Goal: Task Accomplishment & Management: Use online tool/utility

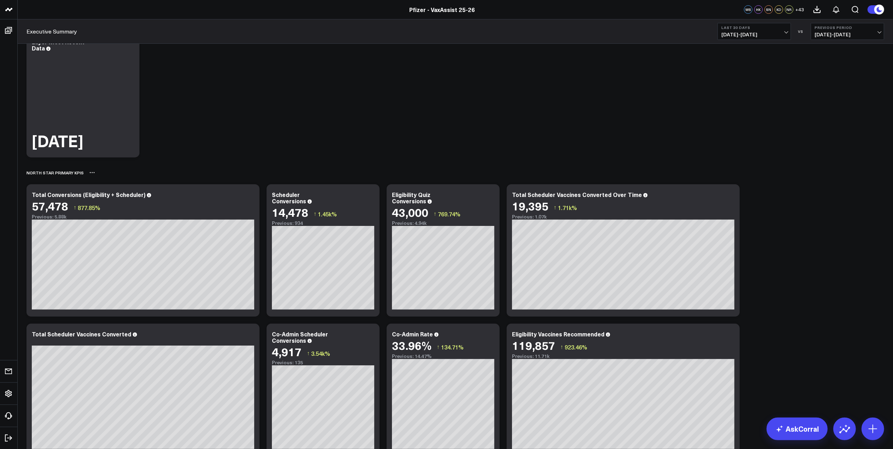
scroll to position [188, 0]
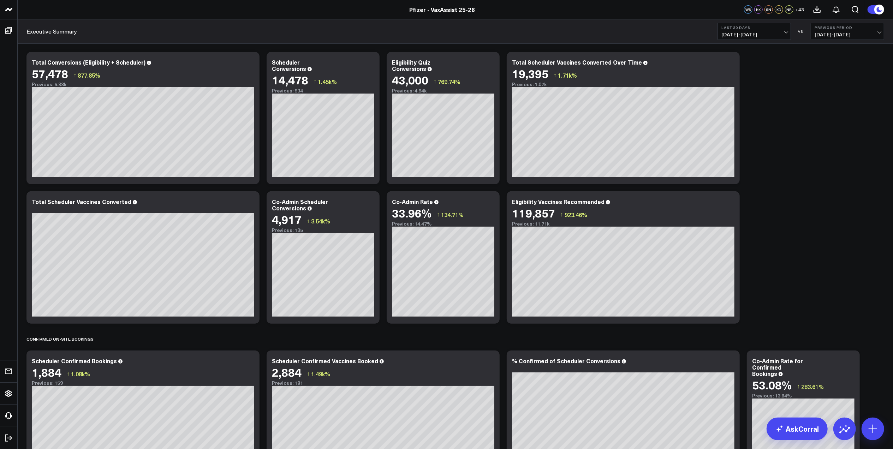
click at [840, 37] on span "07/11/25 - 08/09/25" at bounding box center [848, 35] width 66 height 6
click at [833, 100] on link "Custom Dates" at bounding box center [847, 101] width 73 height 13
select select "8"
select select "2025"
click at [786, 176] on input "text" at bounding box center [795, 174] width 40 height 11
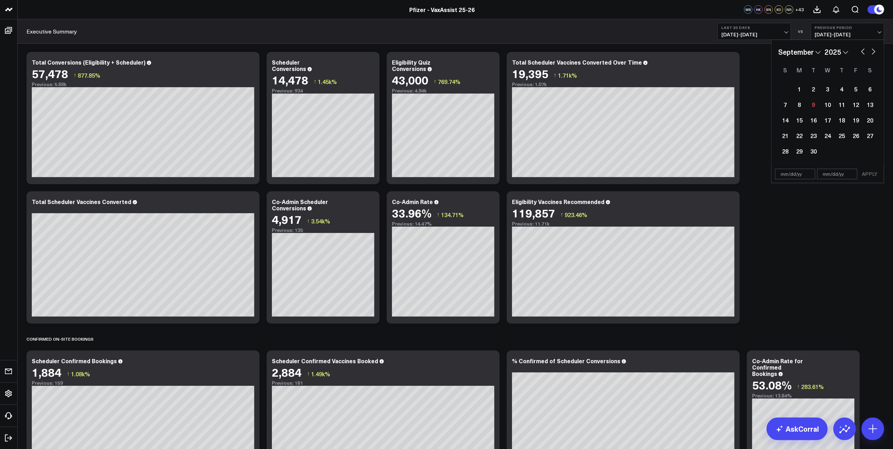
select select "8"
select select "2025"
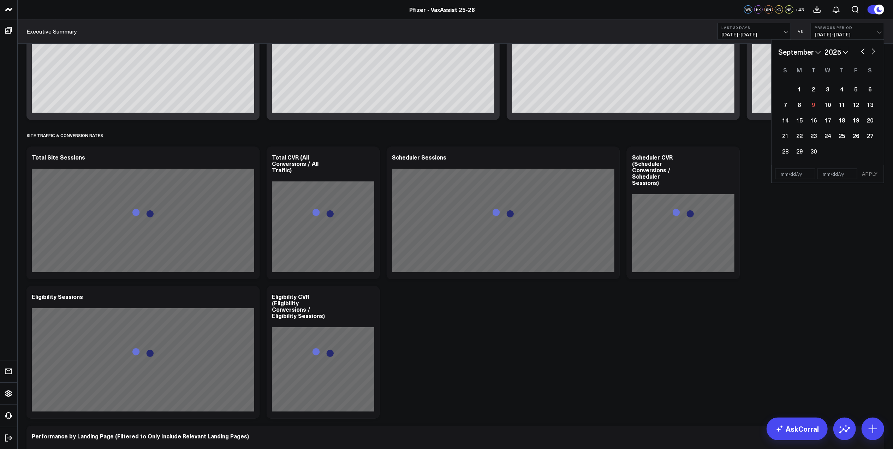
scroll to position [565, 0]
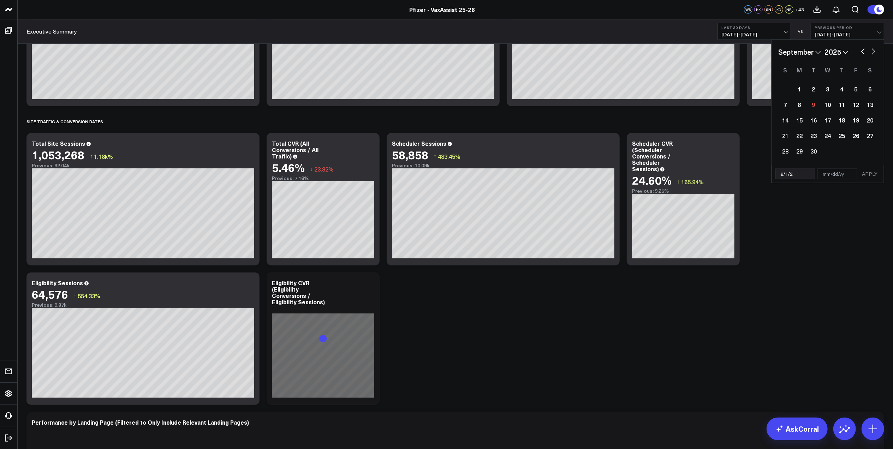
type input "9/1/24"
select select "8"
select select "2024"
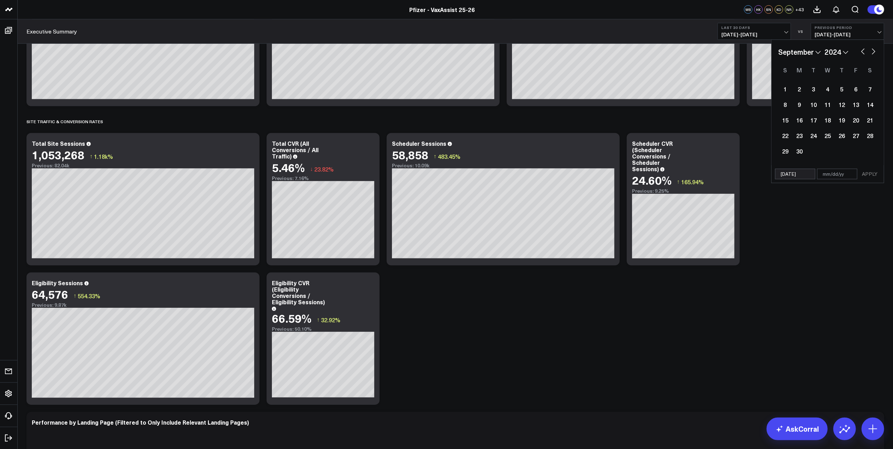
type input "9/1/24"
click at [827, 172] on input "text" at bounding box center [837, 174] width 40 height 11
type input "1"
select select "8"
select select "2024"
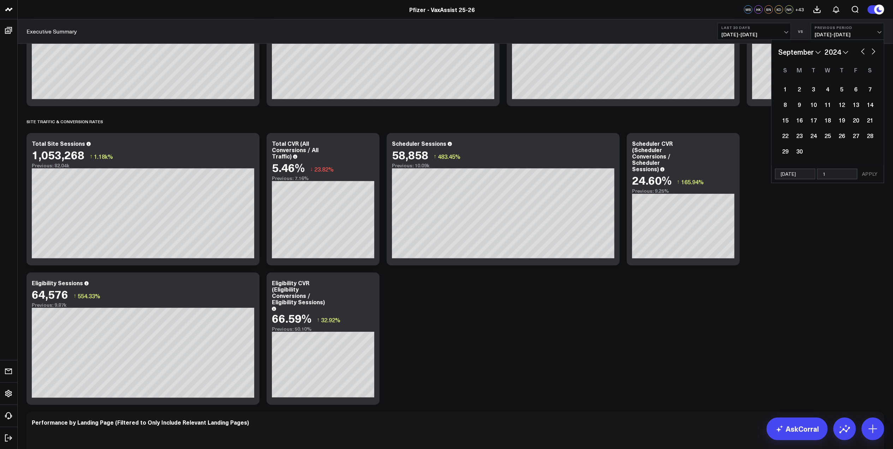
type input "12"
select select "8"
select select "2024"
type input "12/"
select select "8"
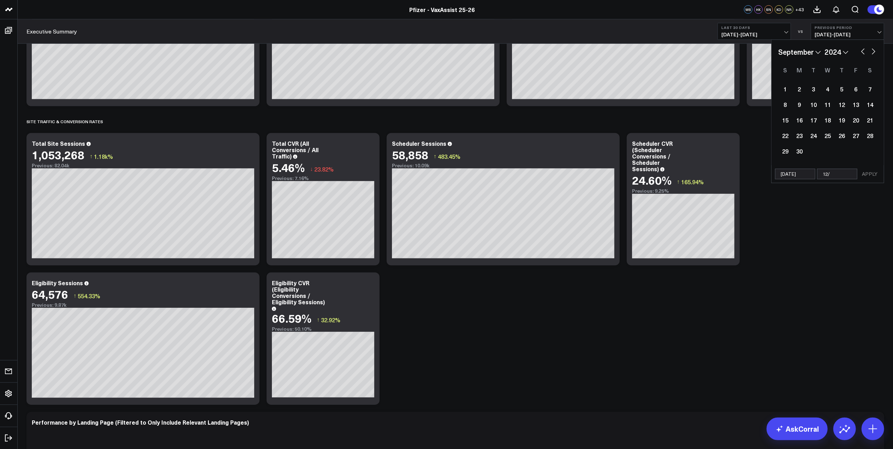
select select "2024"
type input "12/31"
select select "8"
select select "2024"
type input "12/31/2"
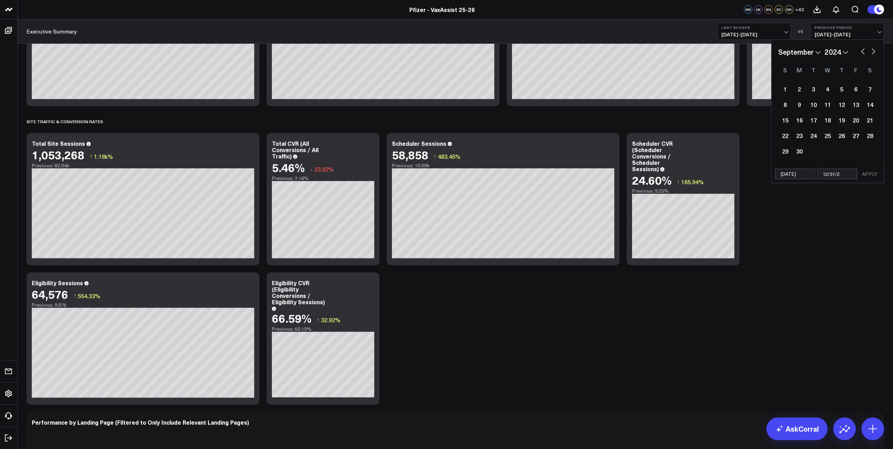
select select "8"
select select "2024"
type input "12/31/25"
select select "8"
select select "2024"
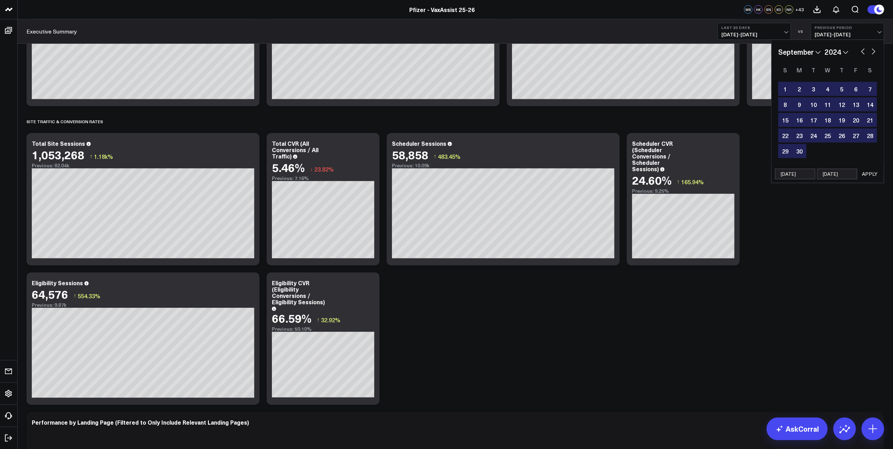
type input "12/31/2"
select select "8"
select select "2024"
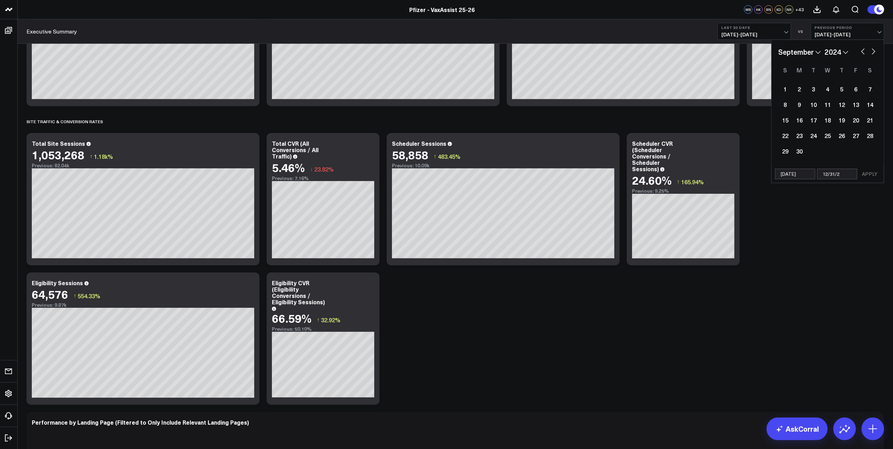
type input "12/31/24"
select select "8"
select select "2024"
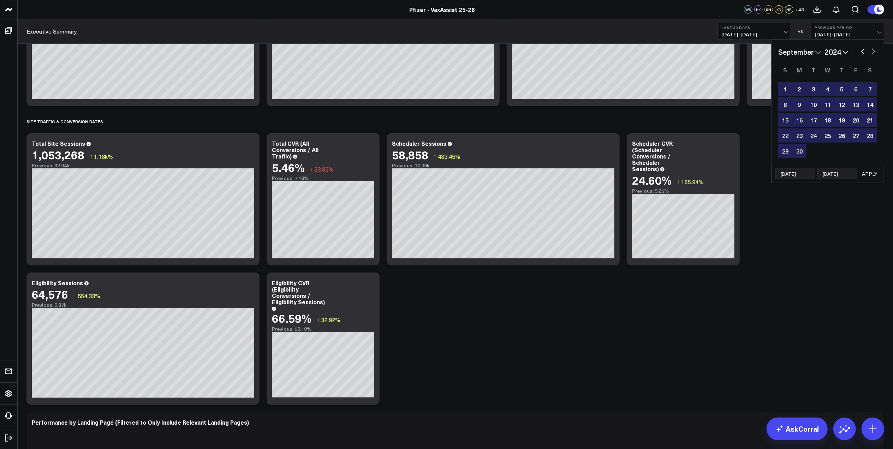
type input "12/31/24"
click at [875, 176] on button "APPLY" at bounding box center [869, 174] width 21 height 11
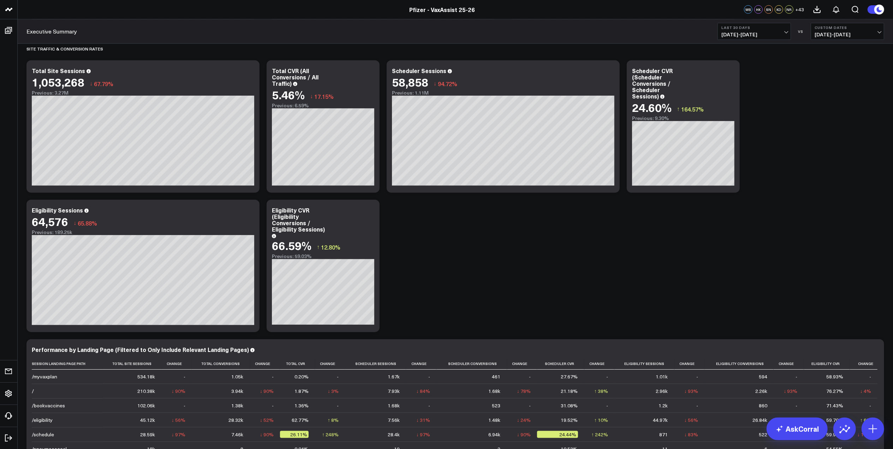
scroll to position [640, 0]
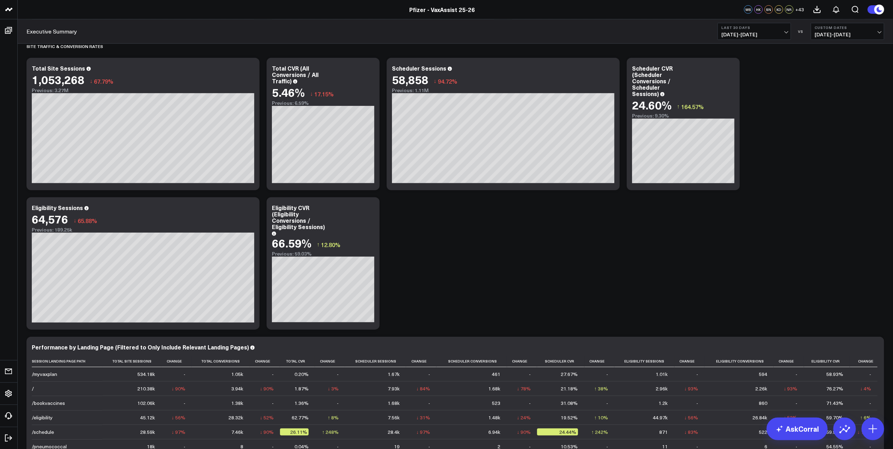
click at [761, 34] on span "08/10/25 - 09/08/25" at bounding box center [754, 35] width 66 height 6
click at [758, 227] on link "Custom Dates" at bounding box center [754, 225] width 73 height 13
select select "8"
select select "2025"
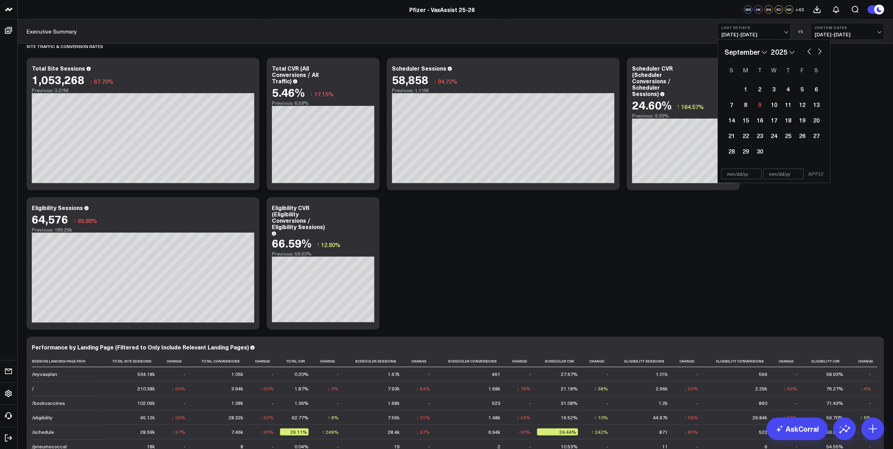
click at [808, 53] on button "button" at bounding box center [809, 51] width 7 height 8
select select "7"
select select "2025"
click at [744, 150] on div "25" at bounding box center [746, 151] width 14 height 14
type input "08/25/25"
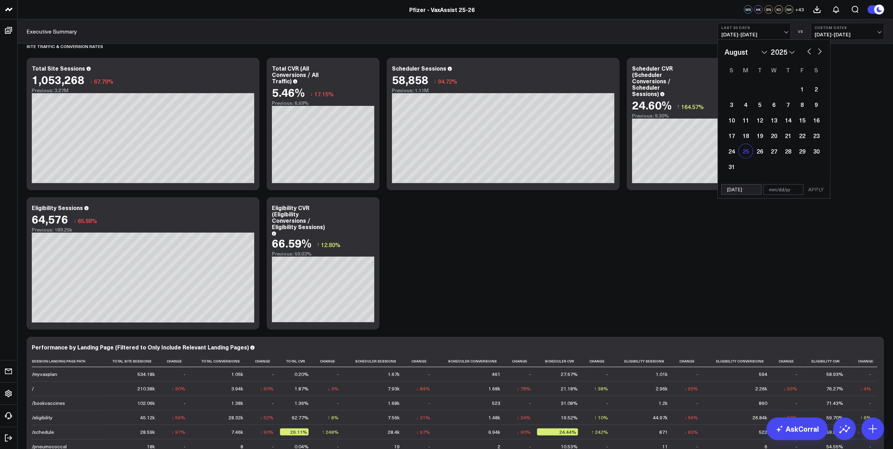
select select "7"
select select "2025"
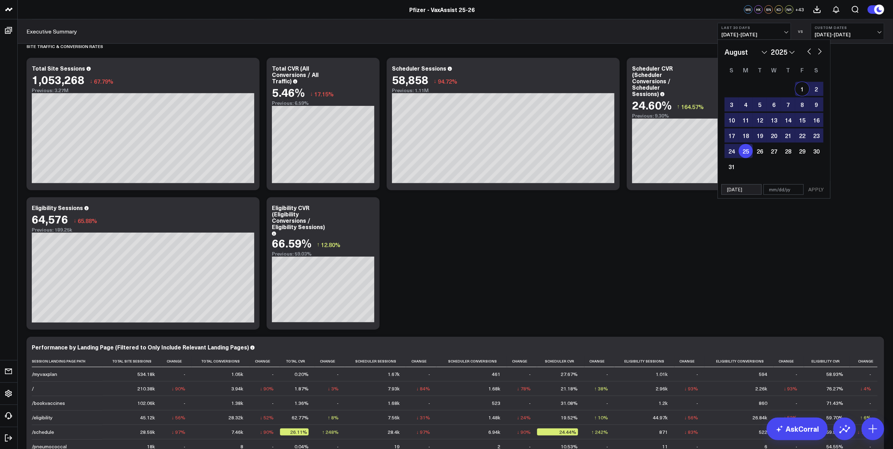
click at [822, 51] on button "button" at bounding box center [819, 51] width 7 height 8
select select "8"
select select "2025"
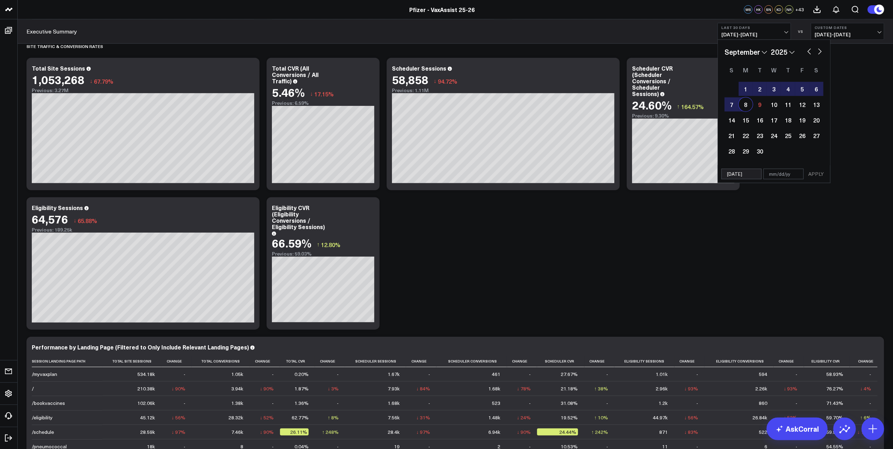
click at [750, 102] on div "8" at bounding box center [746, 104] width 14 height 14
type input "[DATE]"
select select "8"
select select "2025"
click at [813, 175] on button "APPLY" at bounding box center [816, 174] width 21 height 11
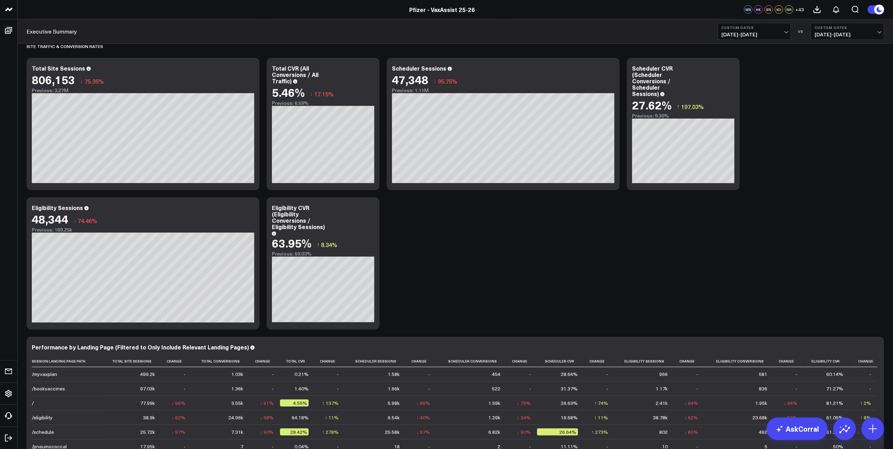
click at [864, 30] on button "Custom Dates 09/01/24 - 12/31/24" at bounding box center [847, 31] width 73 height 17
click at [839, 69] on link "YoY" at bounding box center [847, 73] width 73 height 13
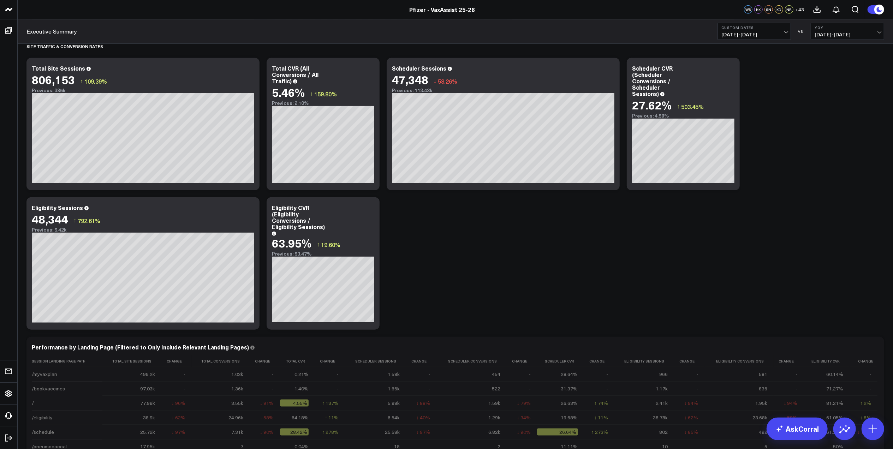
click at [585, 219] on div "Modify via AI Copy link to widget Ask support Remove Create linked copy Executi…" at bounding box center [455, 453] width 865 height 2032
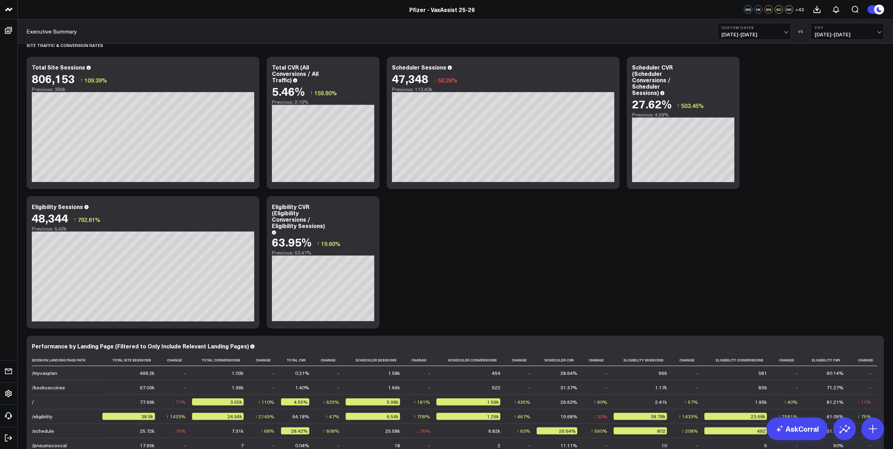
scroll to position [640, 0]
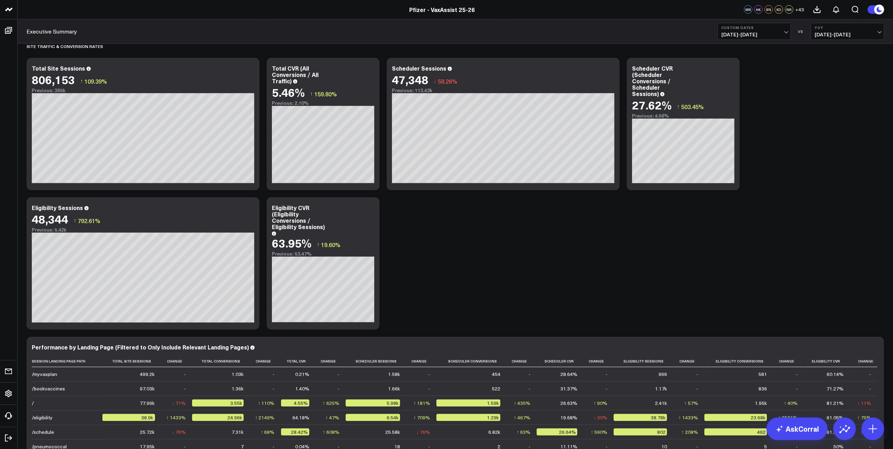
click at [671, 227] on div "Modify via AI Copy link to widget Ask support Remove Create linked copy Executi…" at bounding box center [455, 453] width 865 height 2032
click at [754, 33] on span "08/25/25 - 09/08/25" at bounding box center [754, 35] width 66 height 6
click at [837, 32] on span "08/25/24 - 09/08/24" at bounding box center [848, 35] width 66 height 6
click at [828, 84] on link "No Comparison" at bounding box center [847, 87] width 73 height 13
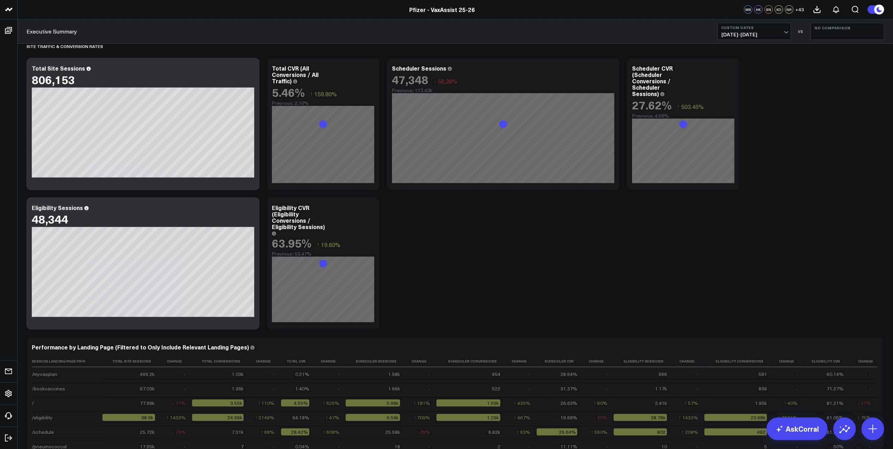
click at [772, 32] on span "08/25/25 - 09/08/25" at bounding box center [754, 35] width 66 height 6
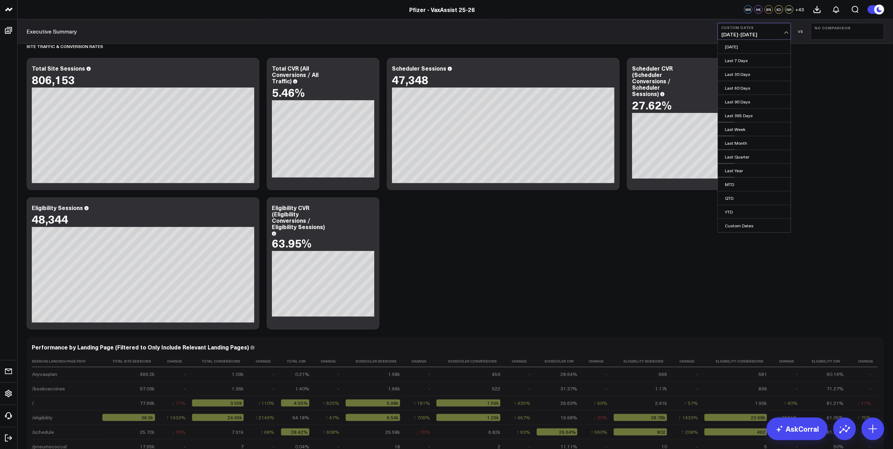
scroll to position [635, 0]
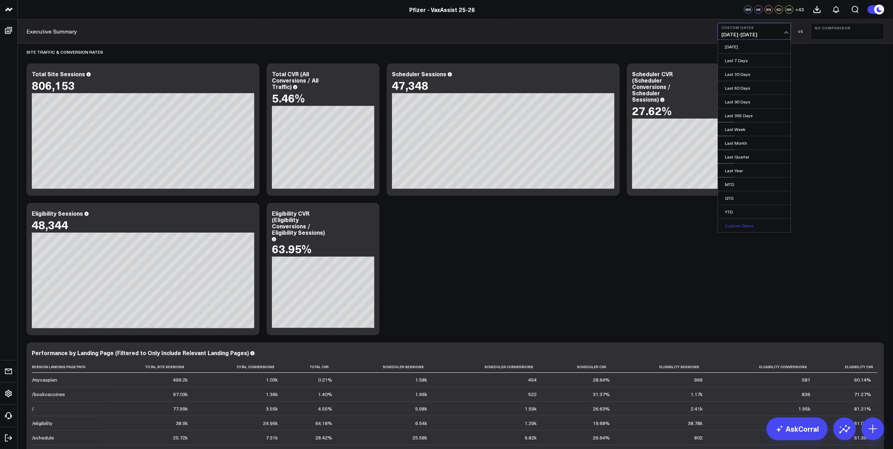
click at [747, 225] on link "Custom Dates" at bounding box center [754, 225] width 73 height 13
select select "8"
select select "2025"
click at [732, 174] on input "text" at bounding box center [741, 174] width 40 height 11
select select "8"
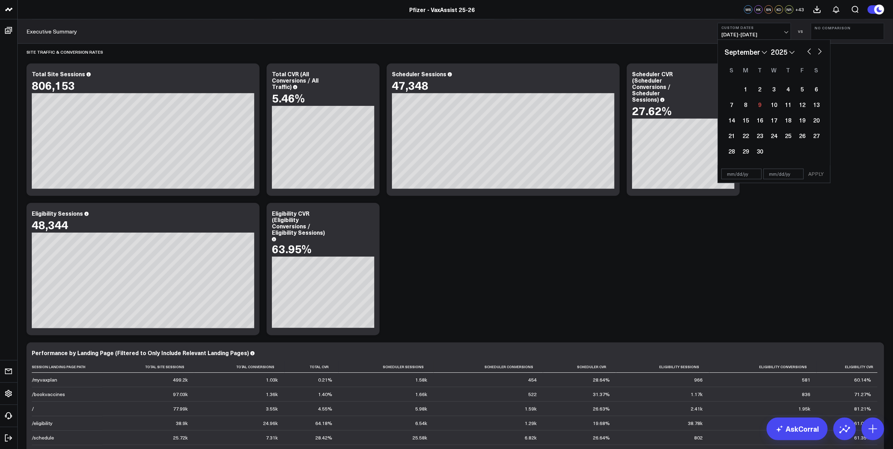
select select "2025"
type input "0/1/24"
select select "2000"
type input "0/1/24"
click at [774, 189] on input "text" at bounding box center [783, 189] width 40 height 11
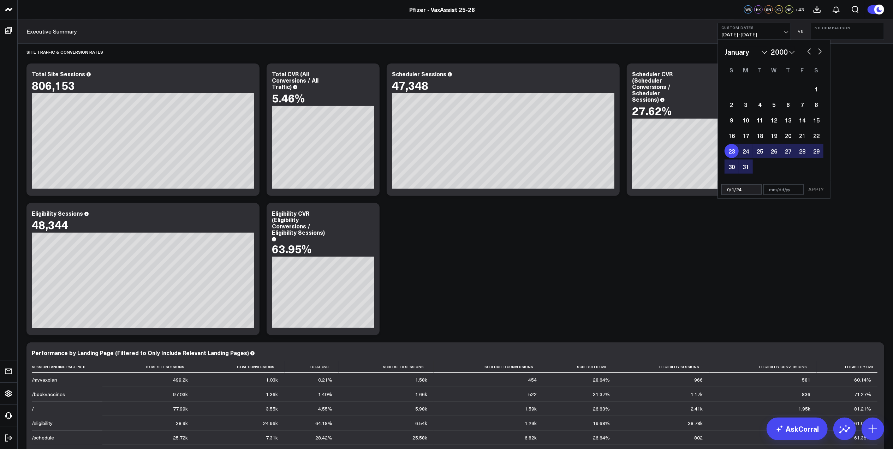
type input "1"
select select "2000"
type input "12"
select select "2000"
type input "12"
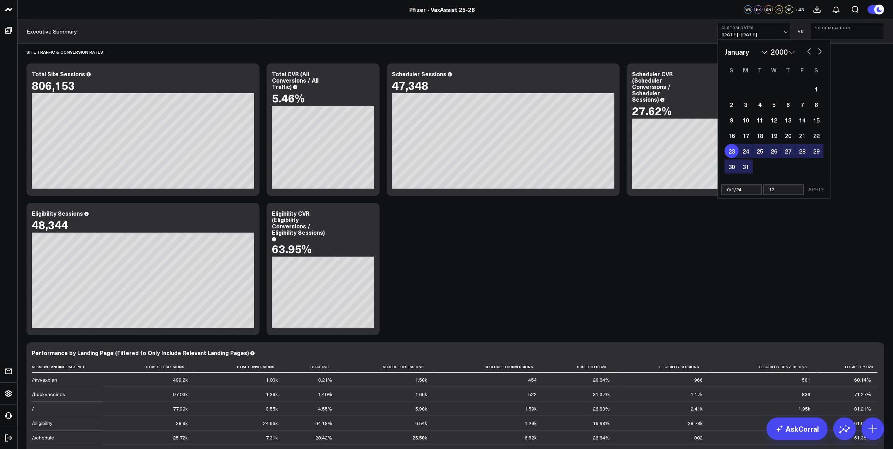
click at [731, 190] on input "0/1/24" at bounding box center [741, 189] width 40 height 11
select select "2000"
type input "9/1/24"
select select "8"
select select "2024"
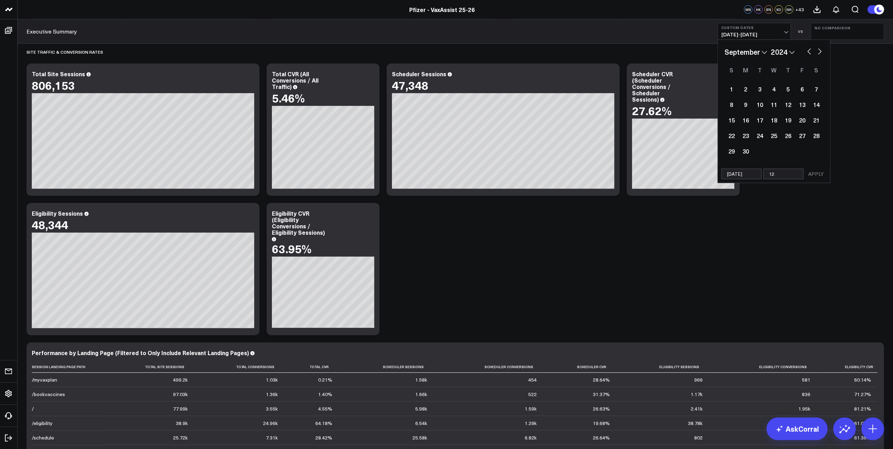
type input "9/1/24"
click at [773, 175] on input "12" at bounding box center [783, 174] width 40 height 11
select select "8"
select select "2024"
type input "12/"
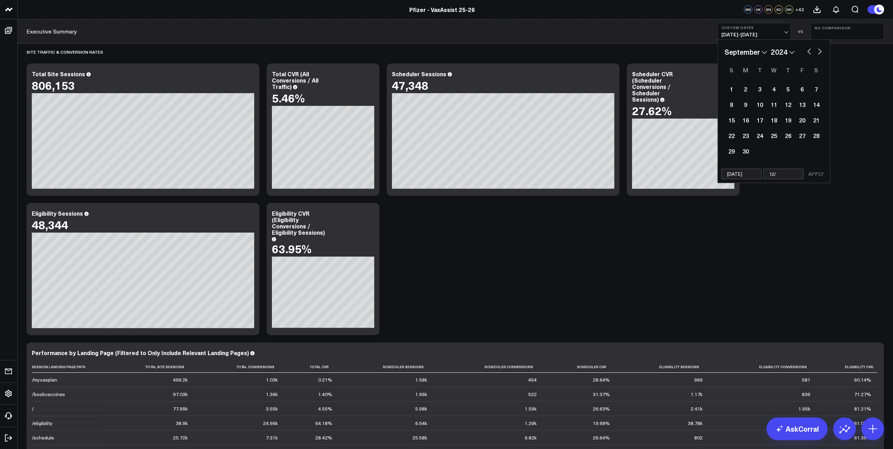
select select "8"
select select "2024"
type input "12/31"
select select "8"
select select "2024"
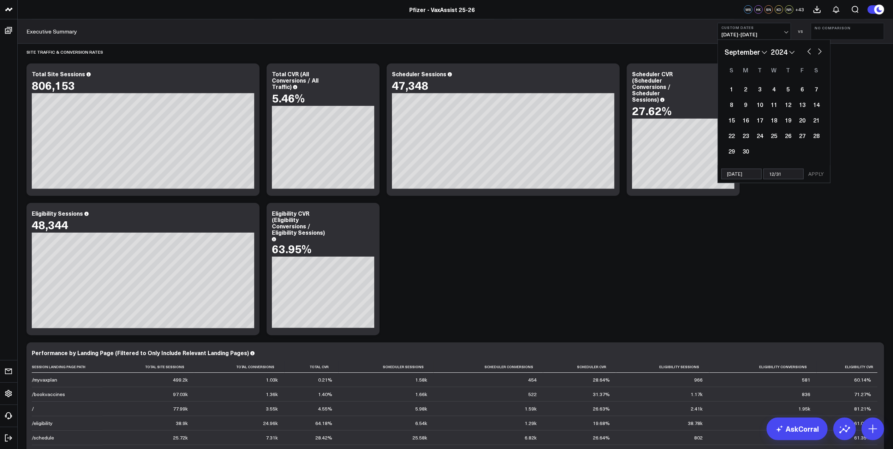
type input "12/31/"
select select "8"
select select "2024"
type input "12/31/4"
select select "8"
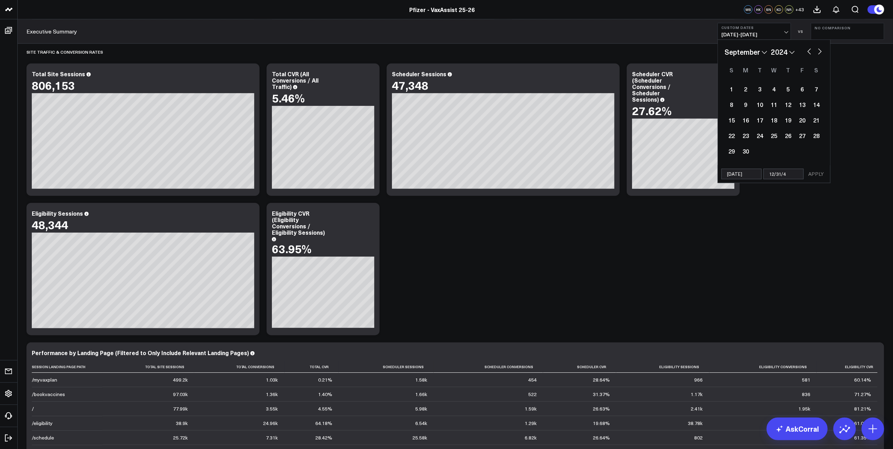
select select "2024"
type input "12/31/24"
select select "8"
select select "2024"
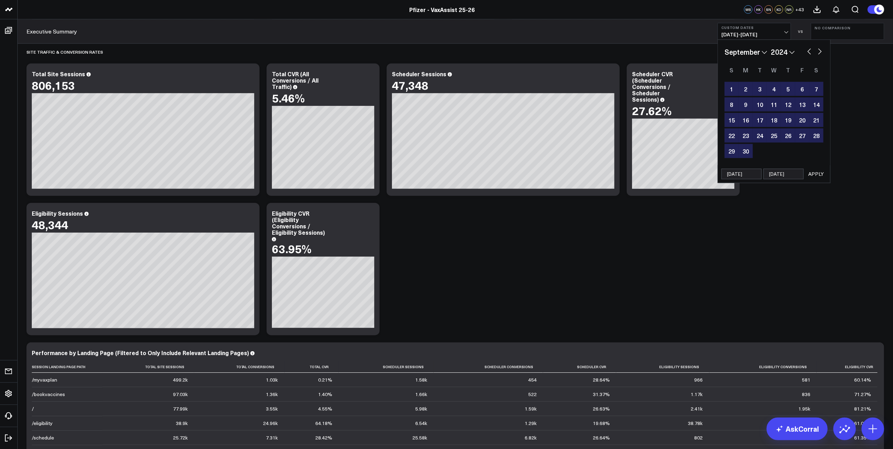
type input "12/31/24"
click at [817, 171] on button "APPLY" at bounding box center [816, 174] width 21 height 11
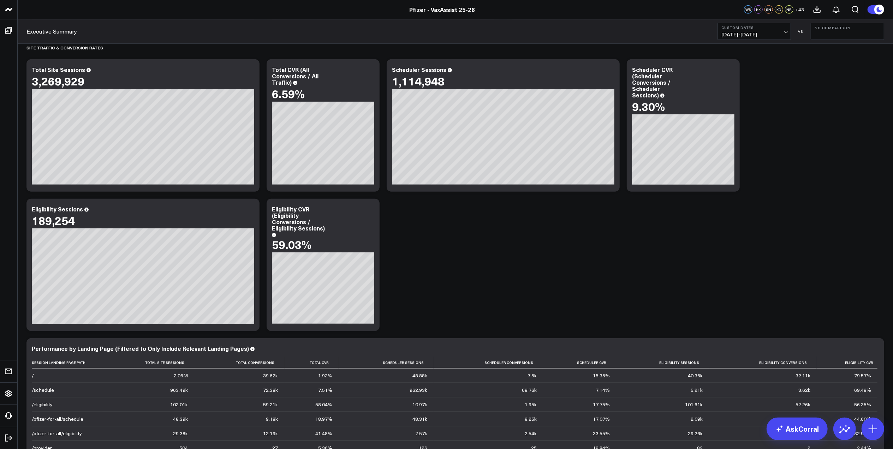
scroll to position [588, 0]
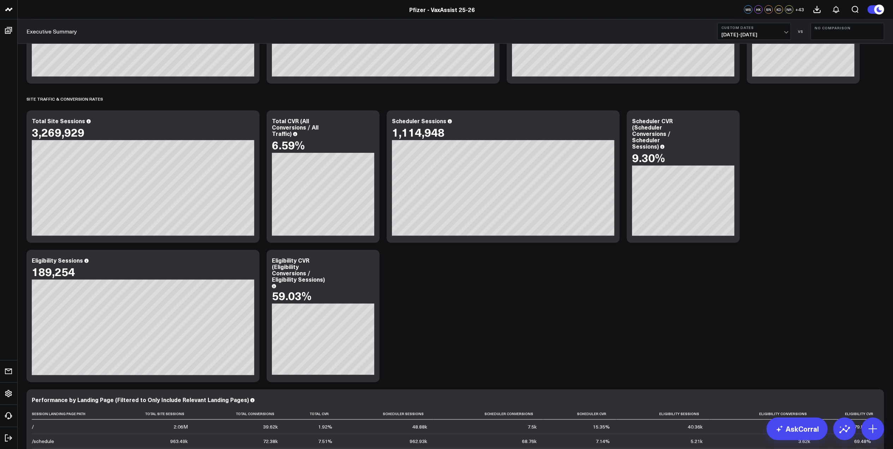
click at [763, 29] on b "Custom Dates" at bounding box center [754, 27] width 66 height 4
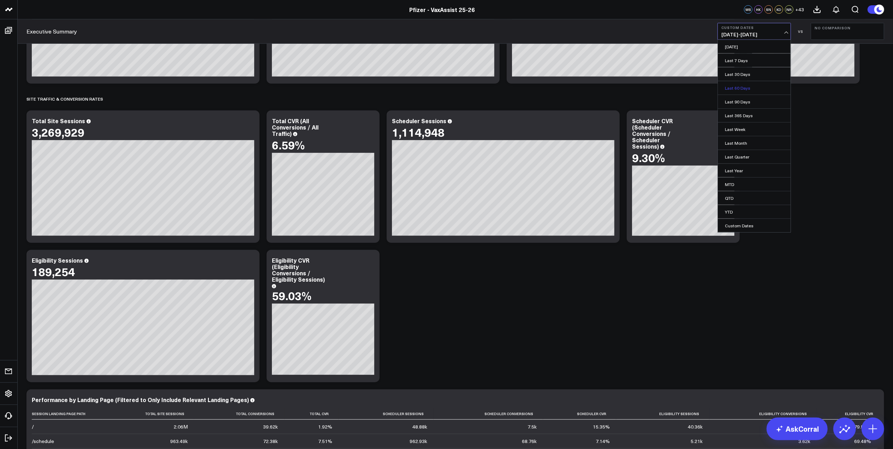
click at [751, 81] on link "Last 60 Days" at bounding box center [754, 87] width 73 height 13
